Goal: Task Accomplishment & Management: Use online tool/utility

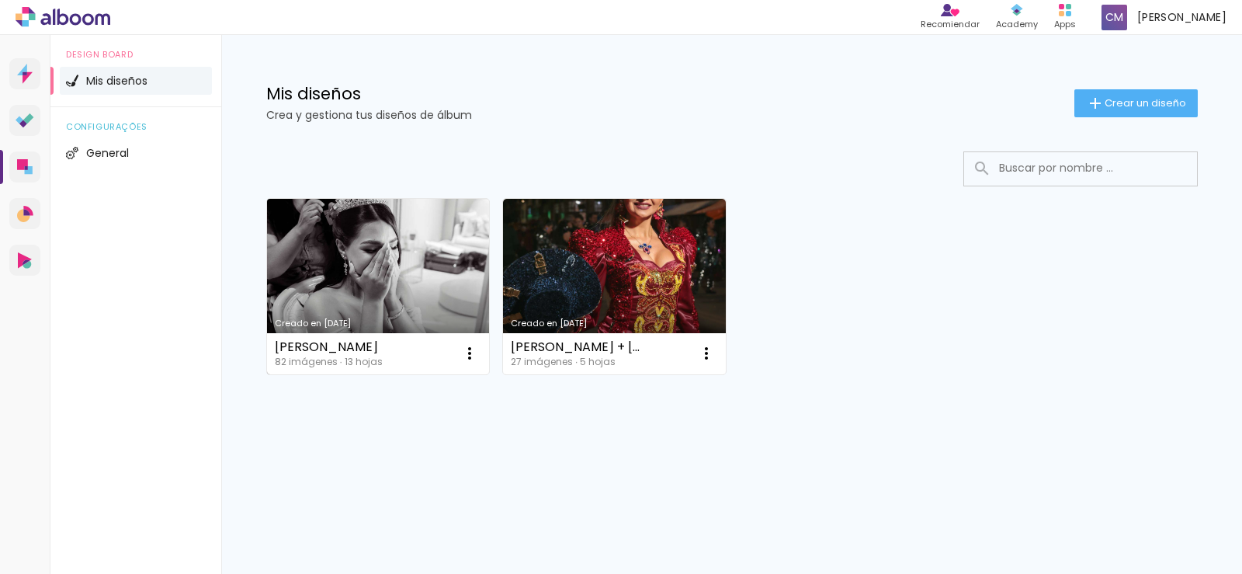
click at [318, 344] on div "[PERSON_NAME]" at bounding box center [329, 347] width 108 height 12
click at [314, 314] on link "Creado en [DATE]" at bounding box center [378, 286] width 223 height 175
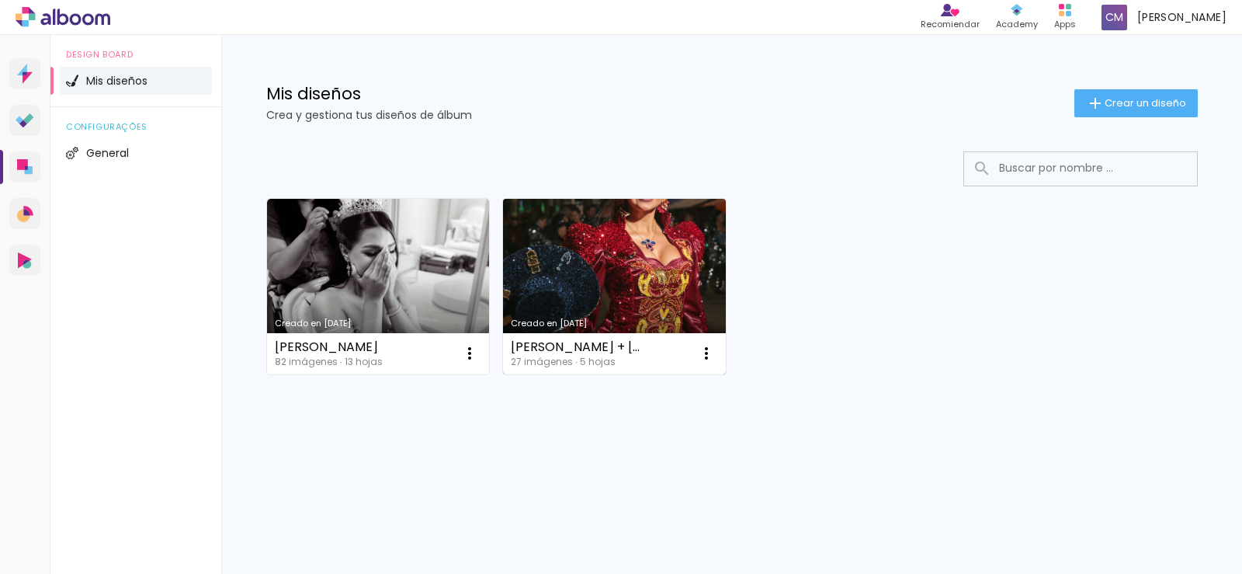
click at [571, 349] on div "[PERSON_NAME] + [PERSON_NAME]" at bounding box center [579, 347] width 136 height 12
click at [575, 273] on link "Creado en [DATE]" at bounding box center [614, 286] width 223 height 175
click at [0, 0] on neon-animated-pages "Confirmar Cancelar" at bounding box center [0, 0] width 0 height 0
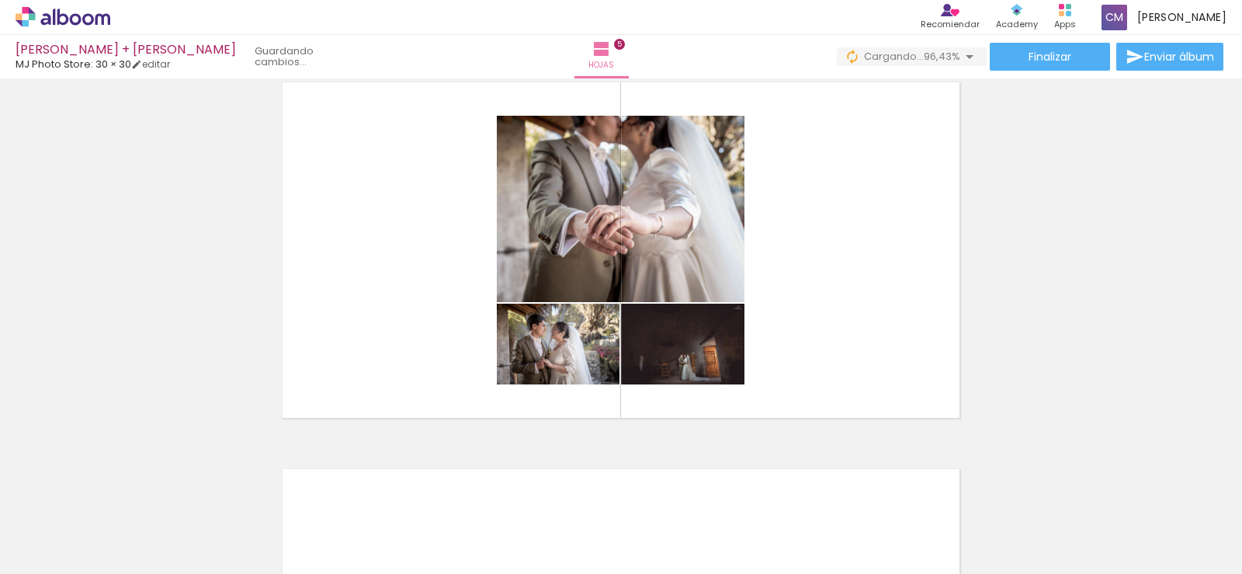
scroll to position [0, 988]
drag, startPoint x: 1080, startPoint y: 533, endPoint x: 1213, endPoint y: 527, distance: 133.7
click at [0, 0] on slot at bounding box center [0, 0] width 0 height 0
drag, startPoint x: 1178, startPoint y: 529, endPoint x: 1071, endPoint y: 536, distance: 106.6
click at [0, 0] on slot at bounding box center [0, 0] width 0 height 0
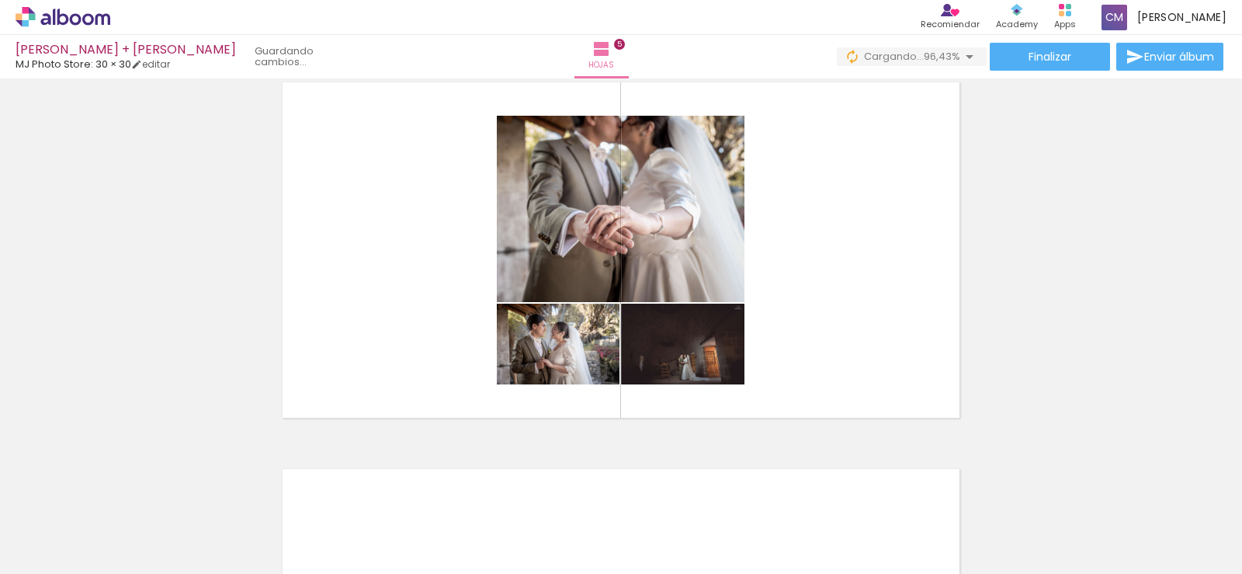
scroll to position [0, 1325]
drag, startPoint x: 1121, startPoint y: 525, endPoint x: 958, endPoint y: 477, distance: 169.8
click at [0, 0] on slot at bounding box center [0, 0] width 0 height 0
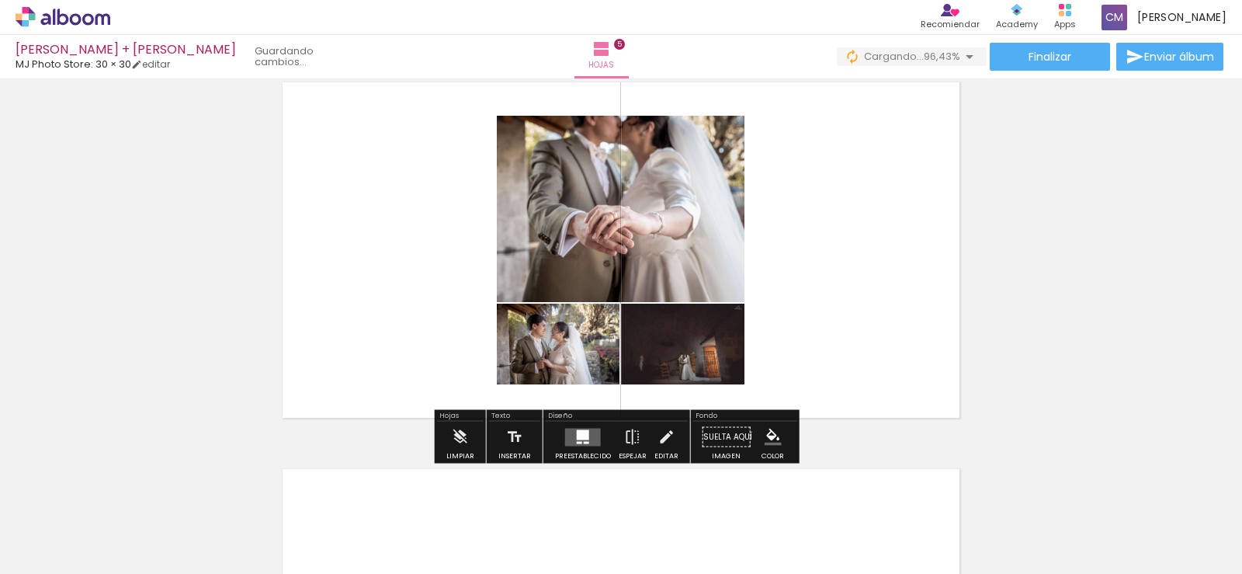
drag, startPoint x: 951, startPoint y: 474, endPoint x: 838, endPoint y: 344, distance: 172.2
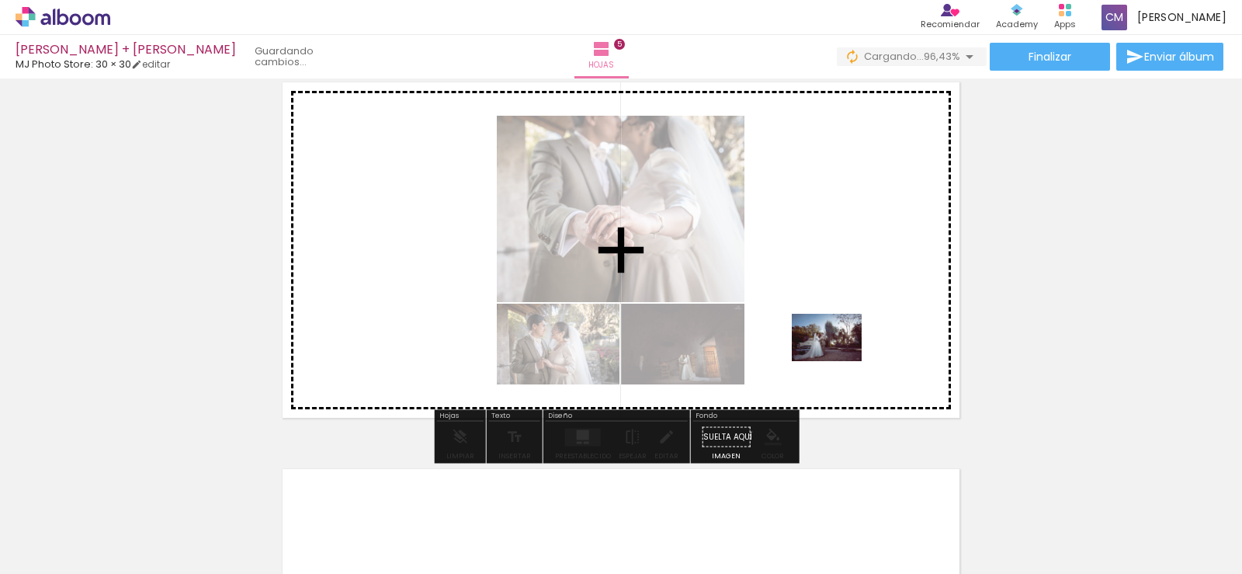
drag, startPoint x: 1156, startPoint y: 526, endPoint x: 838, endPoint y: 360, distance: 358.0
click at [838, 360] on quentale-workspace at bounding box center [621, 287] width 1242 height 574
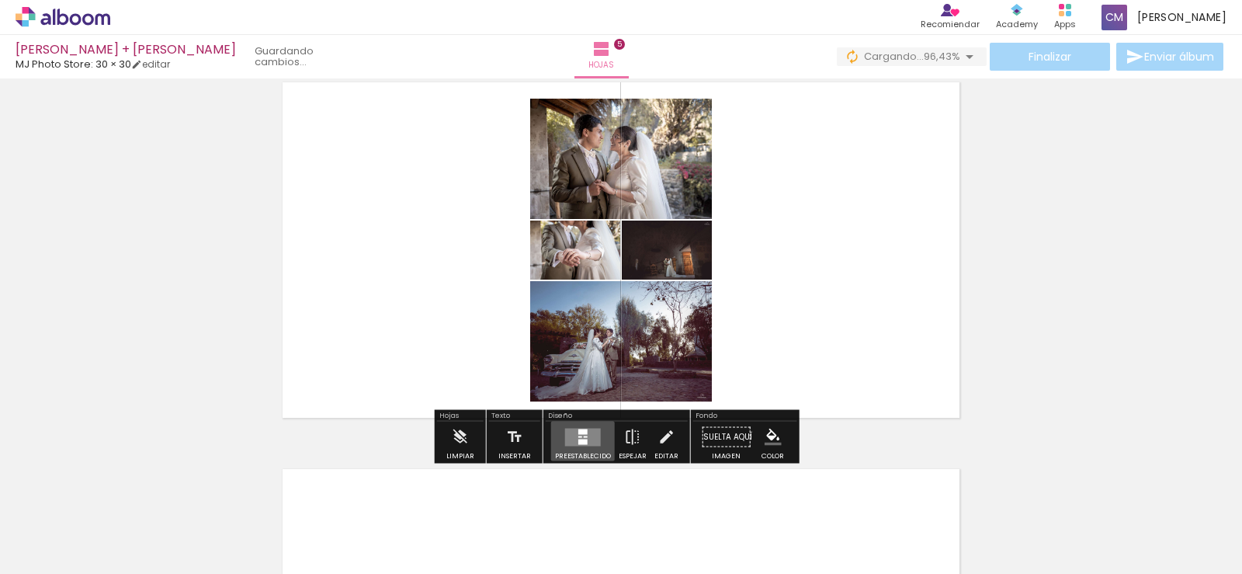
click at [574, 444] on quentale-layouter at bounding box center [583, 437] width 36 height 18
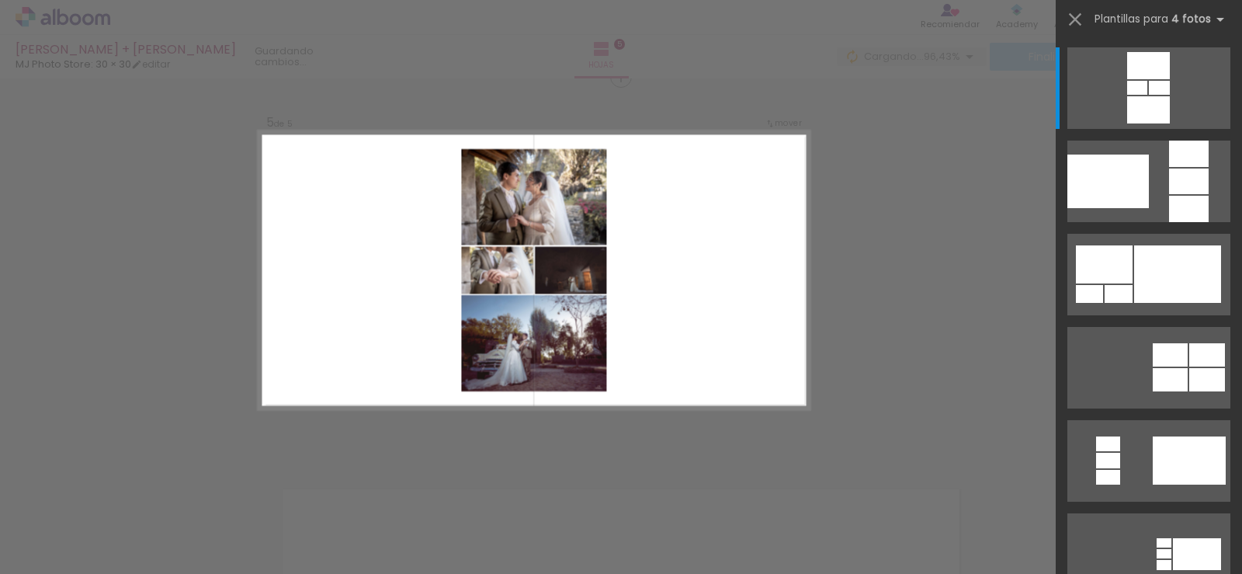
scroll to position [1567, 0]
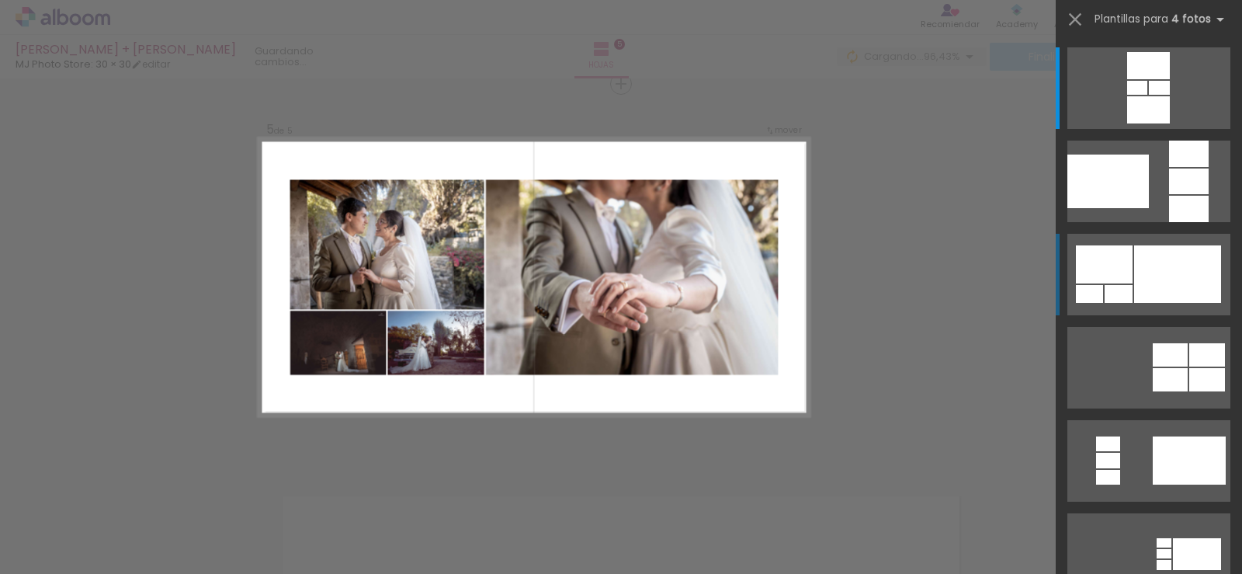
click at [1141, 283] on div at bounding box center [1177, 273] width 87 height 57
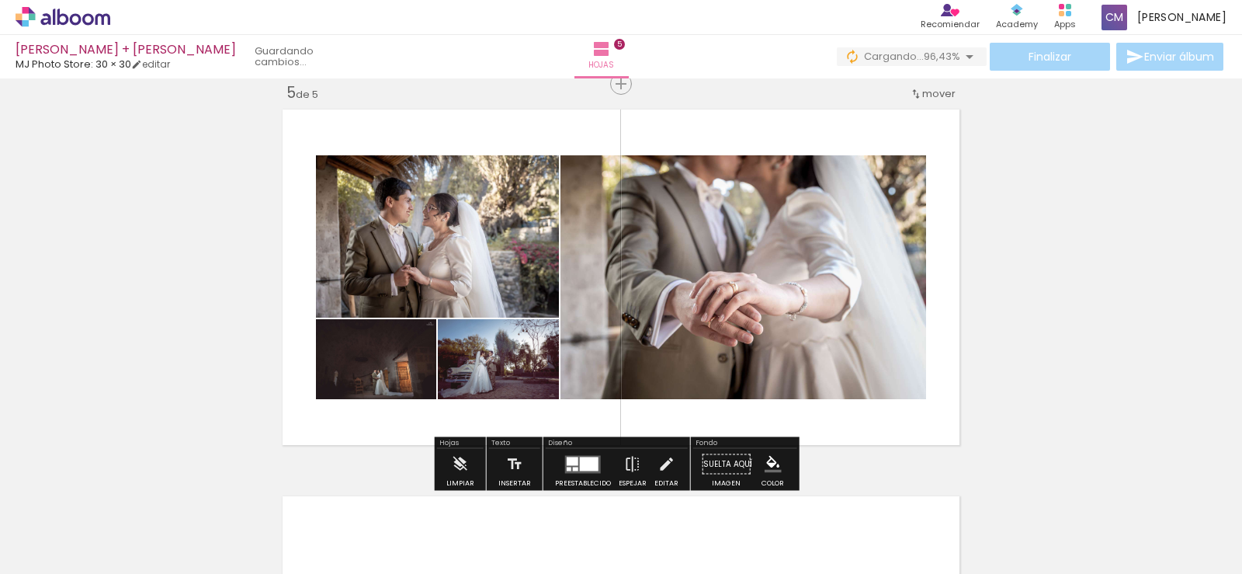
click at [580, 470] on div at bounding box center [589, 464] width 19 height 14
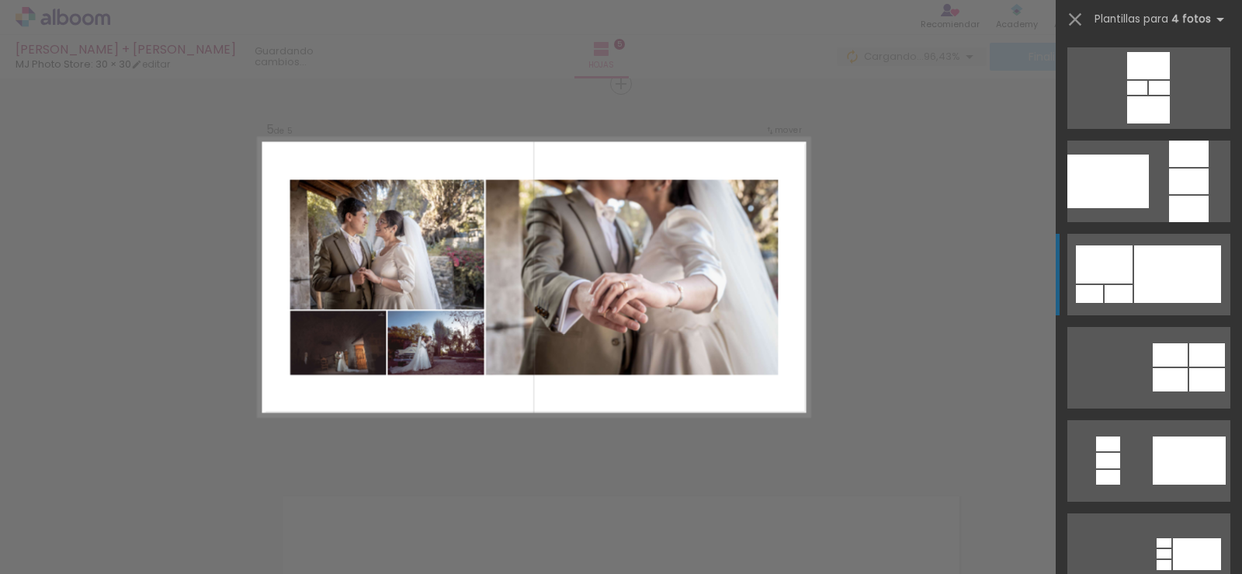
scroll to position [186, 0]
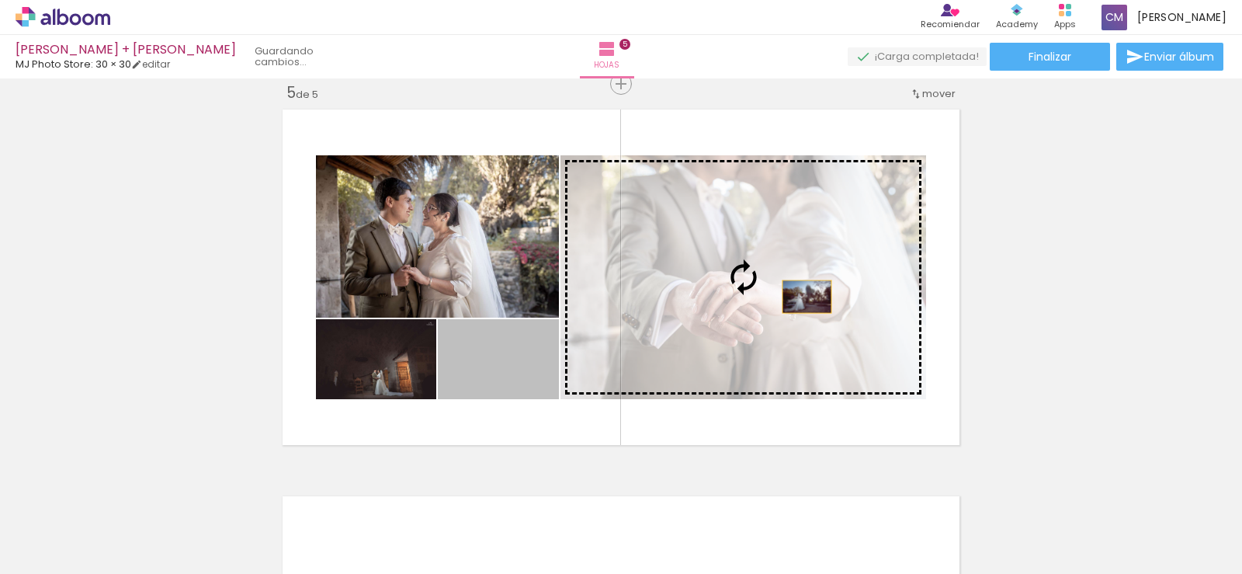
drag, startPoint x: 505, startPoint y: 380, endPoint x: 801, endPoint y: 297, distance: 308.2
click at [0, 0] on slot at bounding box center [0, 0] width 0 height 0
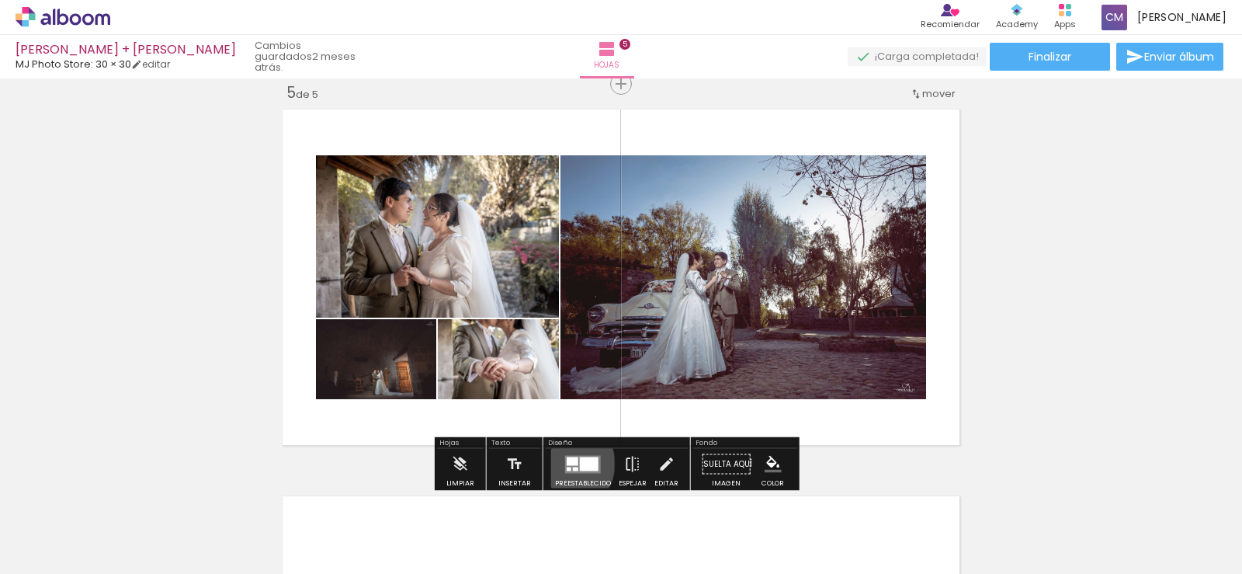
click at [562, 464] on div at bounding box center [583, 464] width 42 height 31
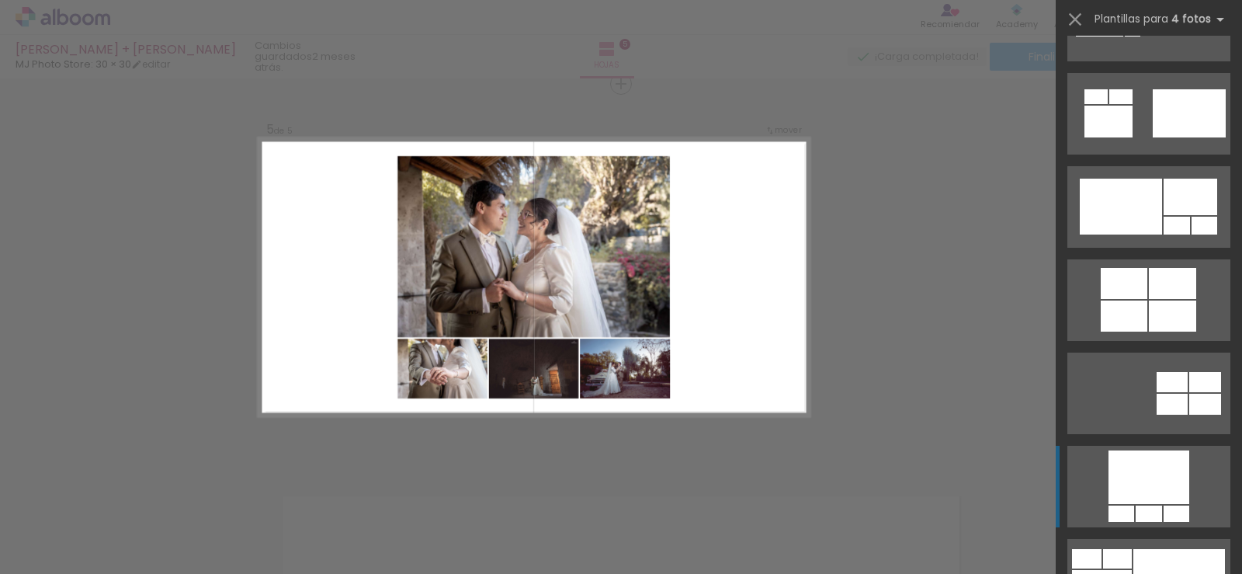
scroll to position [1035, 0]
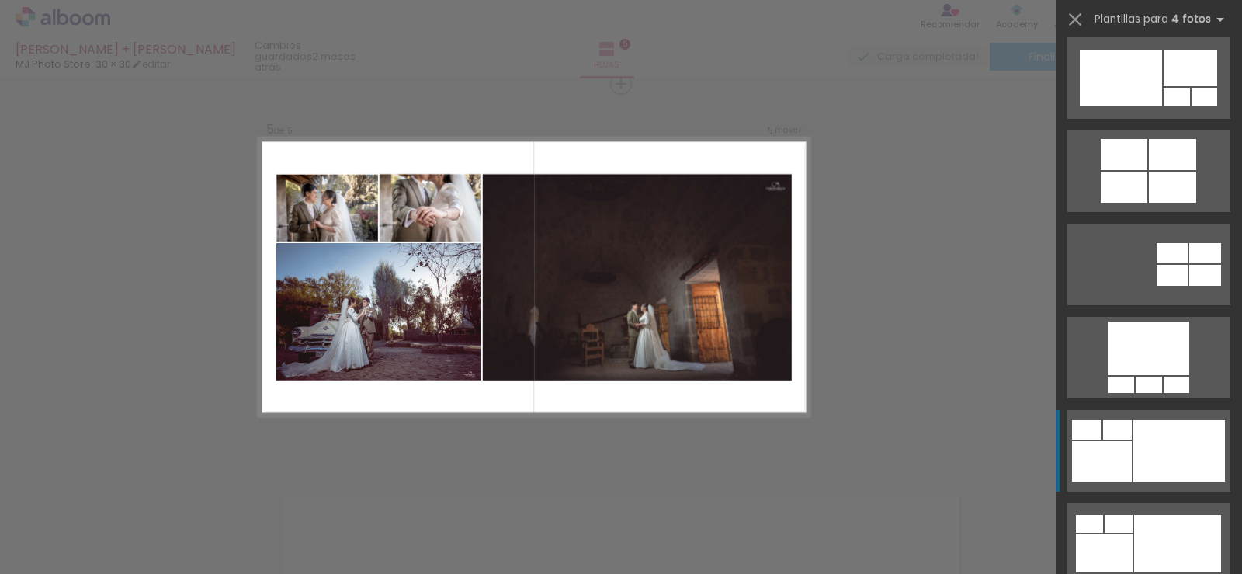
click at [1149, 203] on div at bounding box center [1172, 187] width 47 height 31
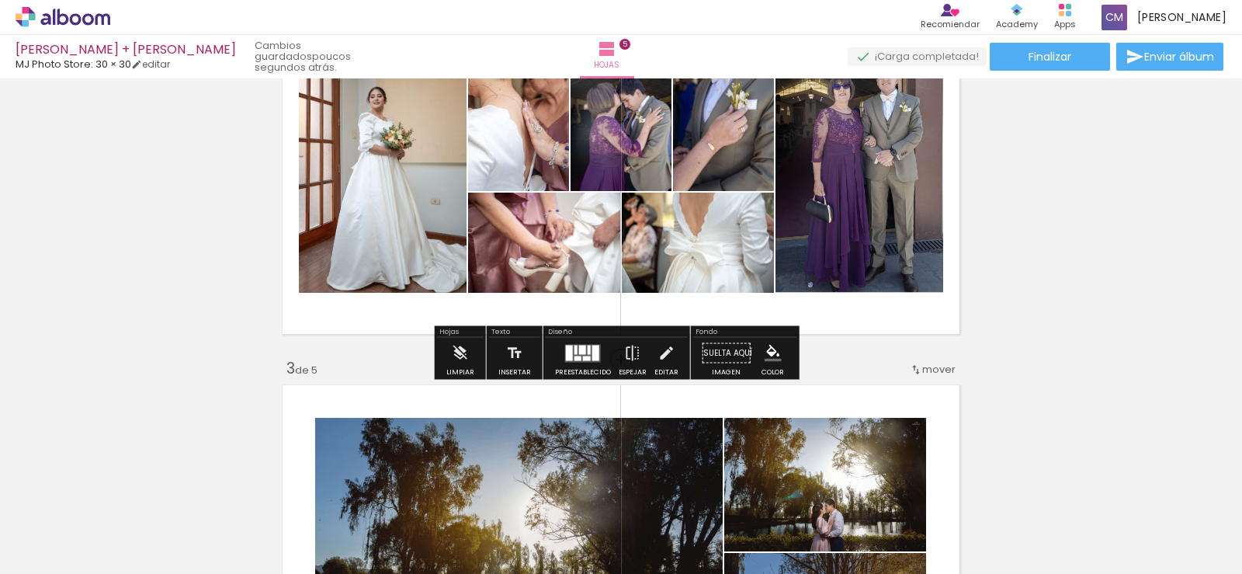
scroll to position [647, 0]
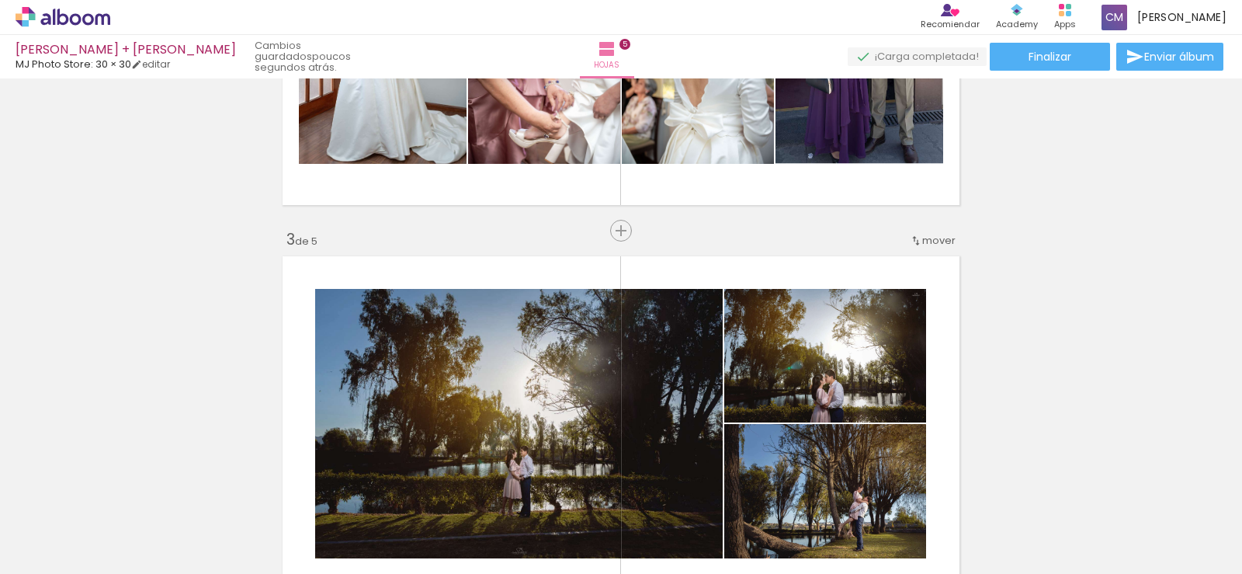
click at [915, 244] on iron-icon at bounding box center [916, 240] width 12 height 12
click at [915, 243] on paper-item "antes de la 1" at bounding box center [894, 238] width 118 height 26
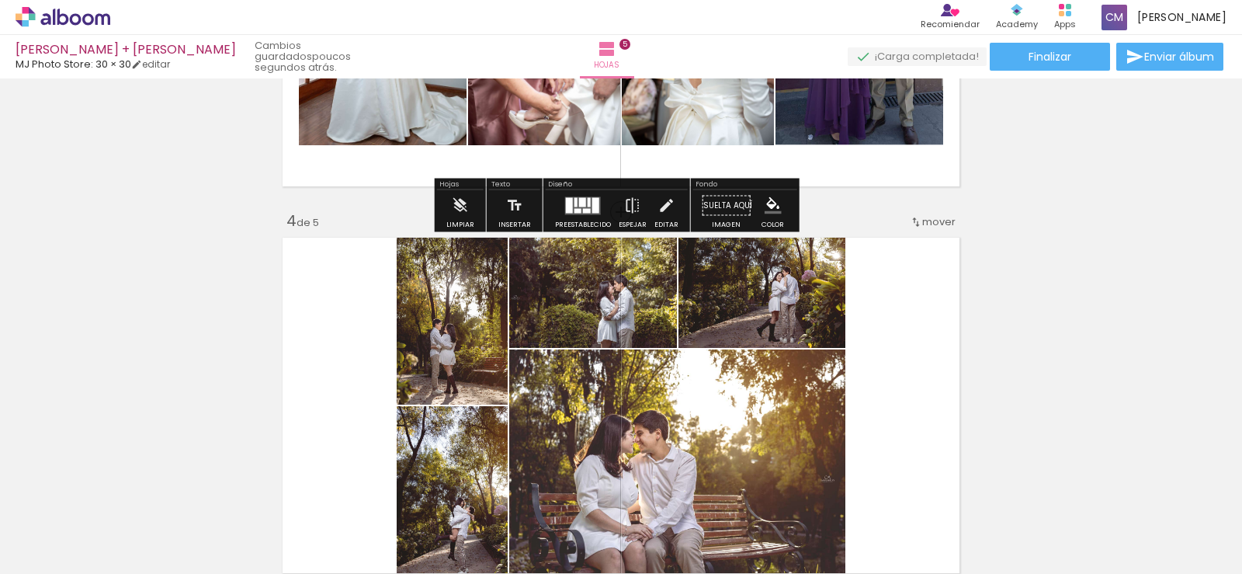
scroll to position [1056, 0]
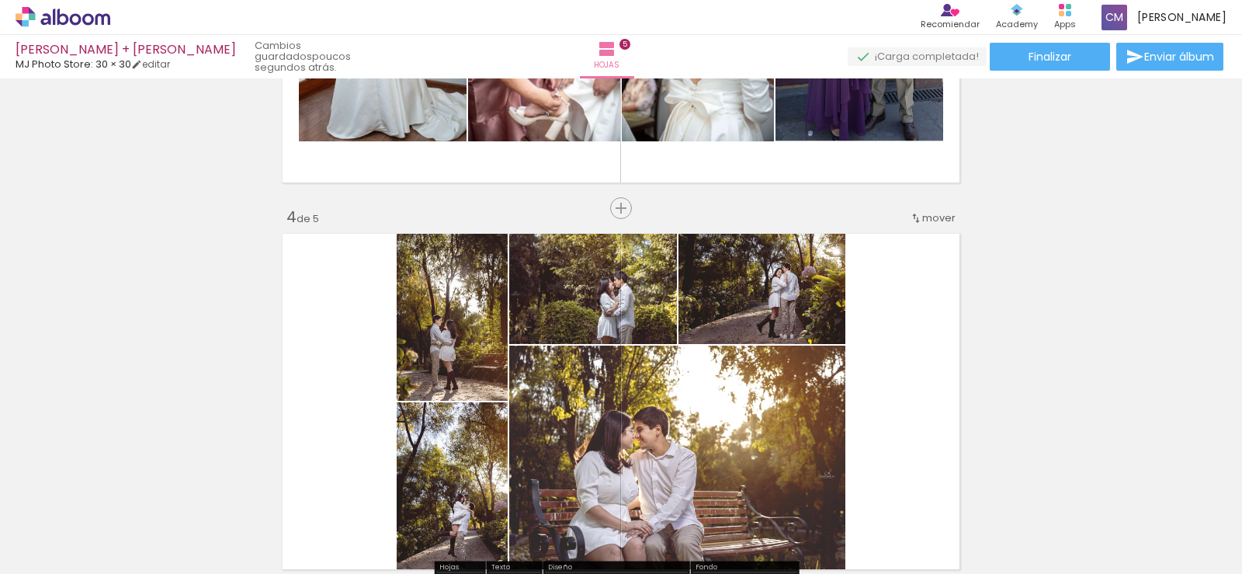
drag, startPoint x: 921, startPoint y: 220, endPoint x: 931, endPoint y: 209, distance: 14.8
click at [931, 209] on div "mover" at bounding box center [933, 218] width 46 height 26
click at [904, 238] on span "2" at bounding box center [908, 241] width 9 height 26
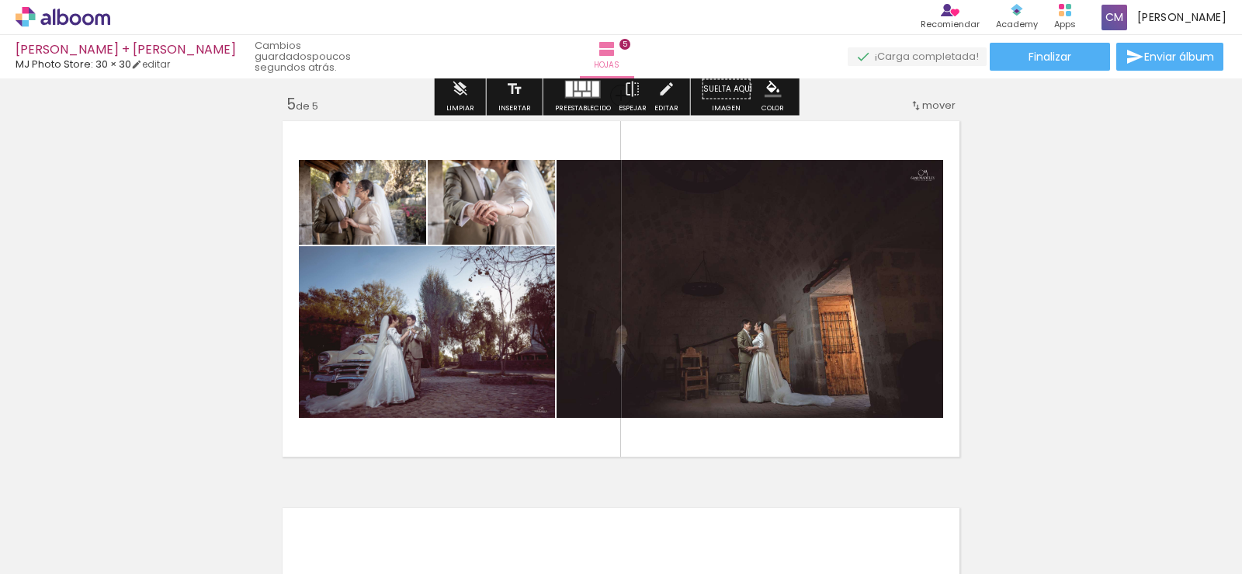
scroll to position [1571, 0]
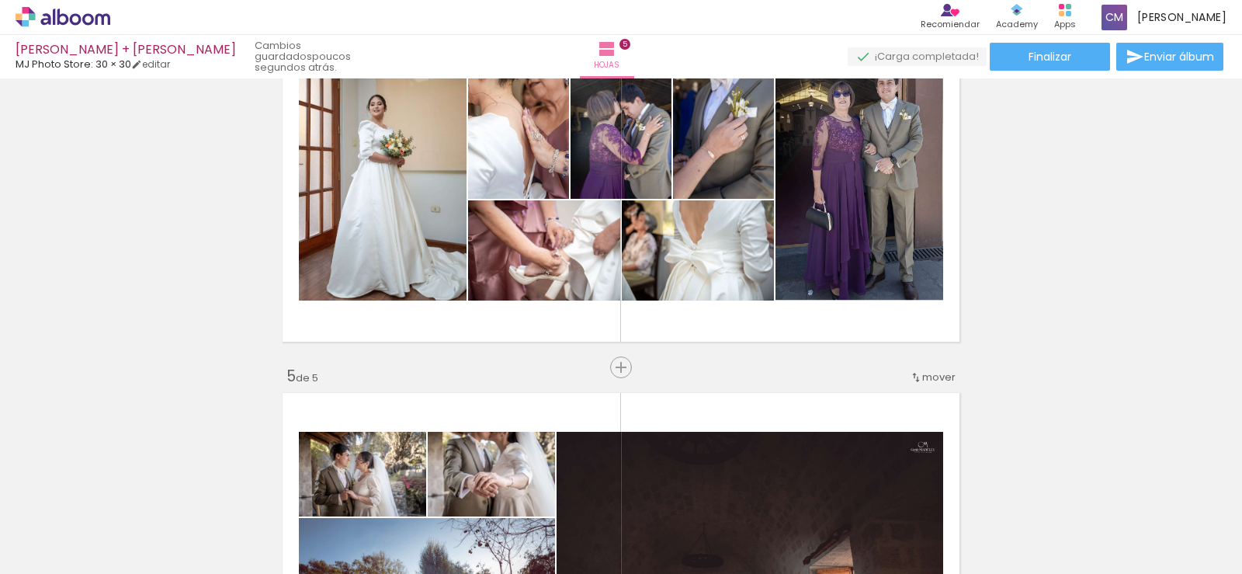
scroll to position [1571, 0]
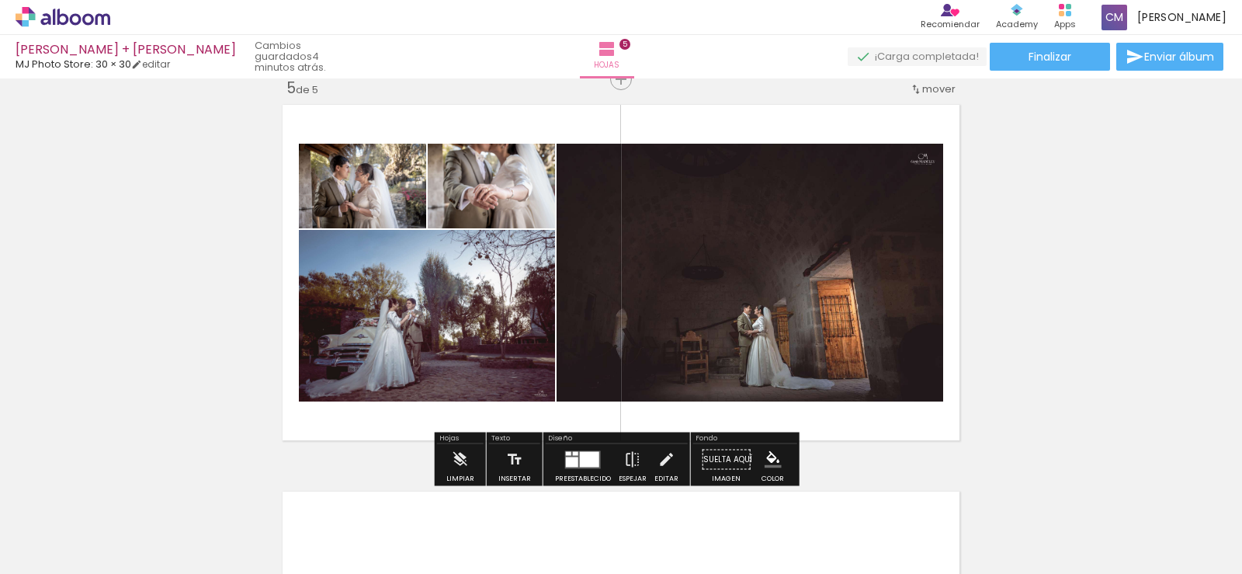
scroll to position [0, 1325]
